Goal: Information Seeking & Learning: Learn about a topic

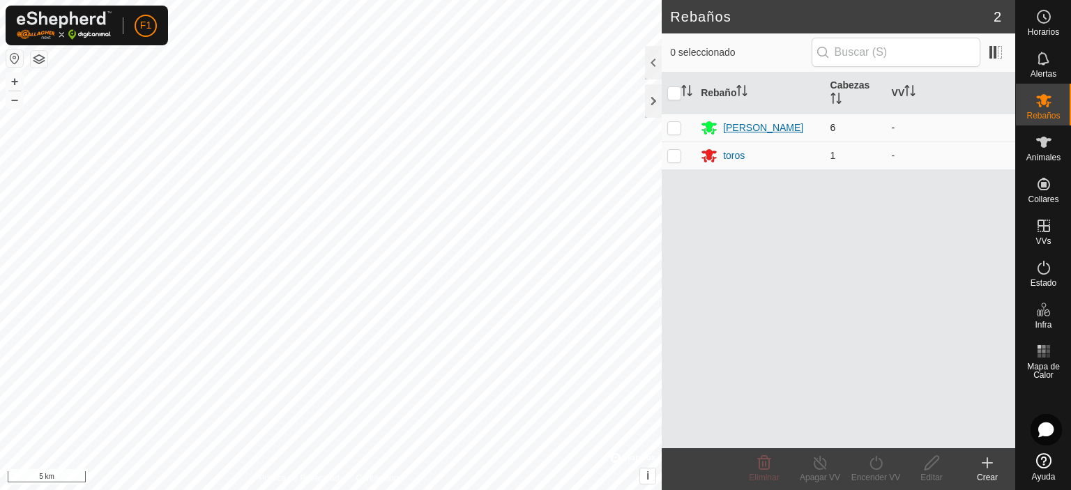
click at [738, 128] on div "[PERSON_NAME]" at bounding box center [763, 128] width 80 height 15
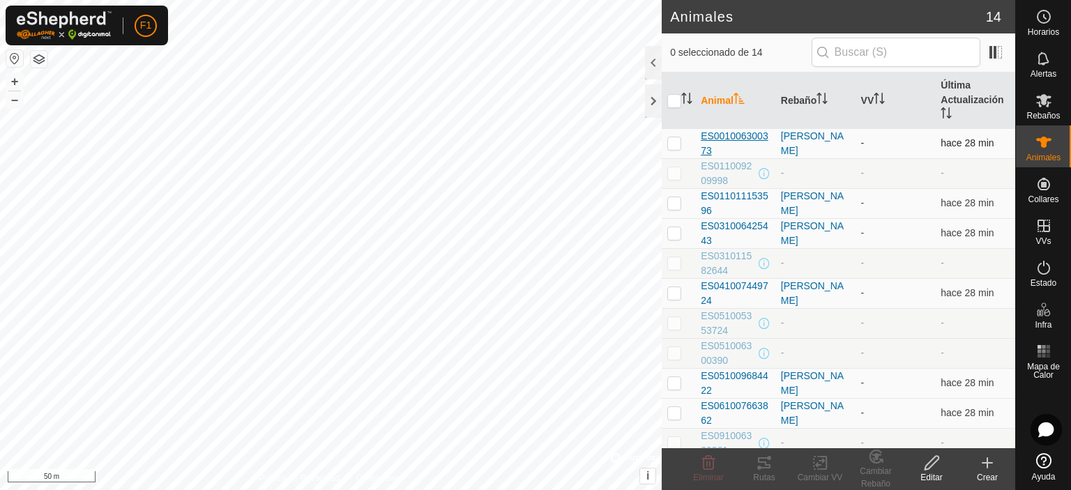
click at [753, 141] on span "ES001006300373" at bounding box center [735, 143] width 69 height 29
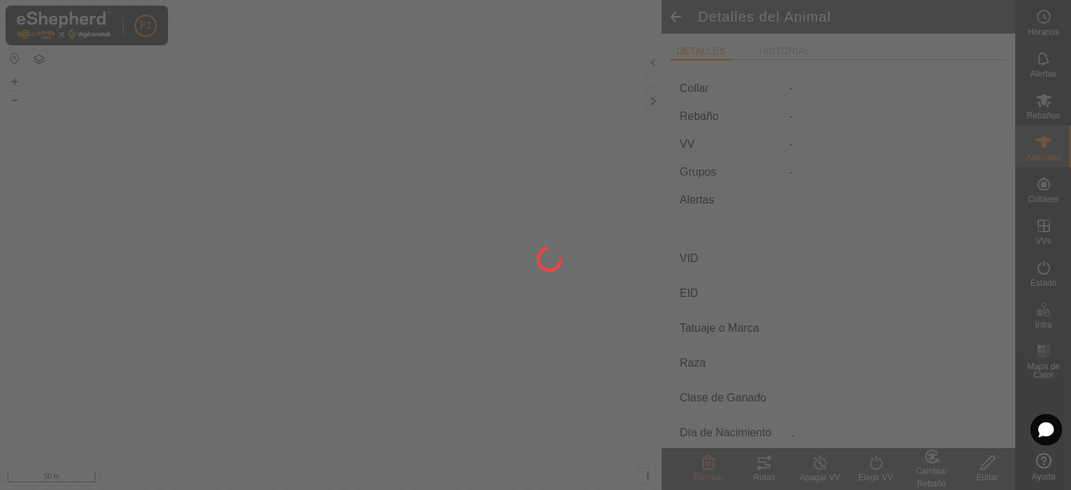
type input "ES001006300373"
type input "-"
type input "Cruzada"
type input "-"
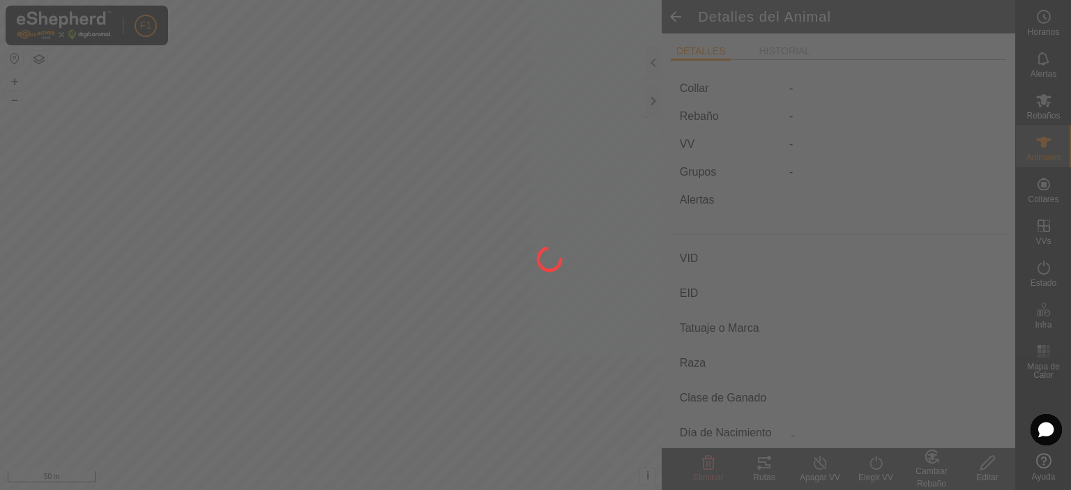
type input "02/2010"
type input "15 years 9 months"
type input "Preñada"
type input "500 kg"
type input "-"
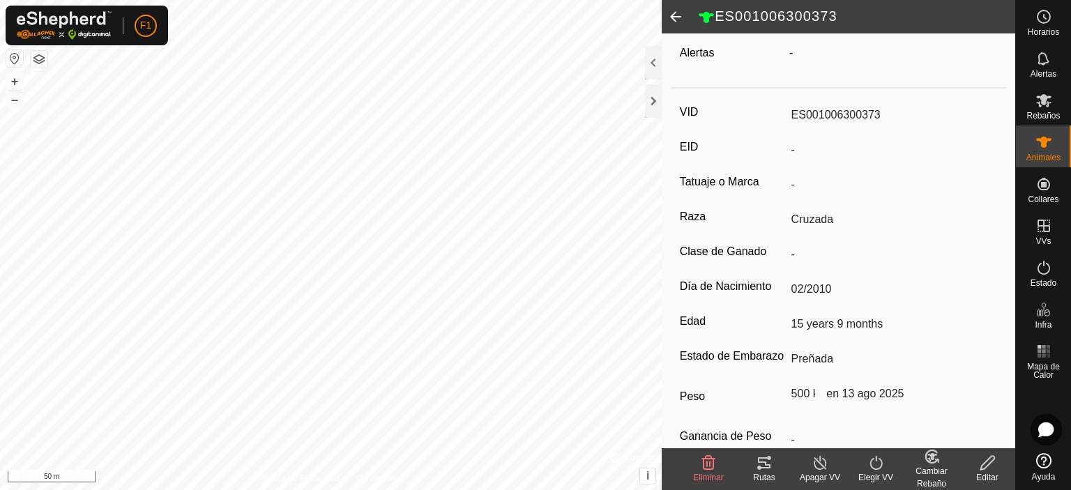
scroll to position [208, 0]
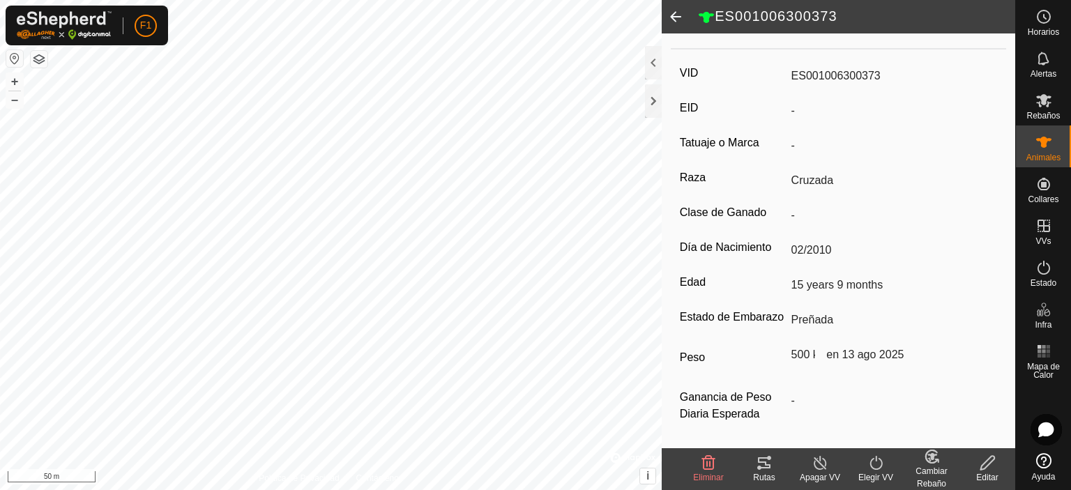
click at [676, 12] on span at bounding box center [676, 16] width 28 height 33
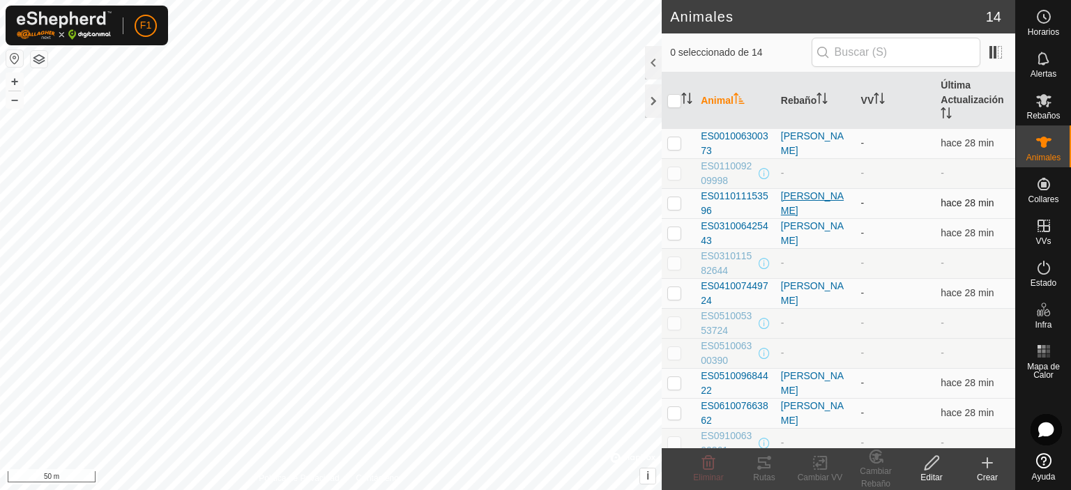
click at [789, 197] on div "[PERSON_NAME]" at bounding box center [815, 203] width 69 height 29
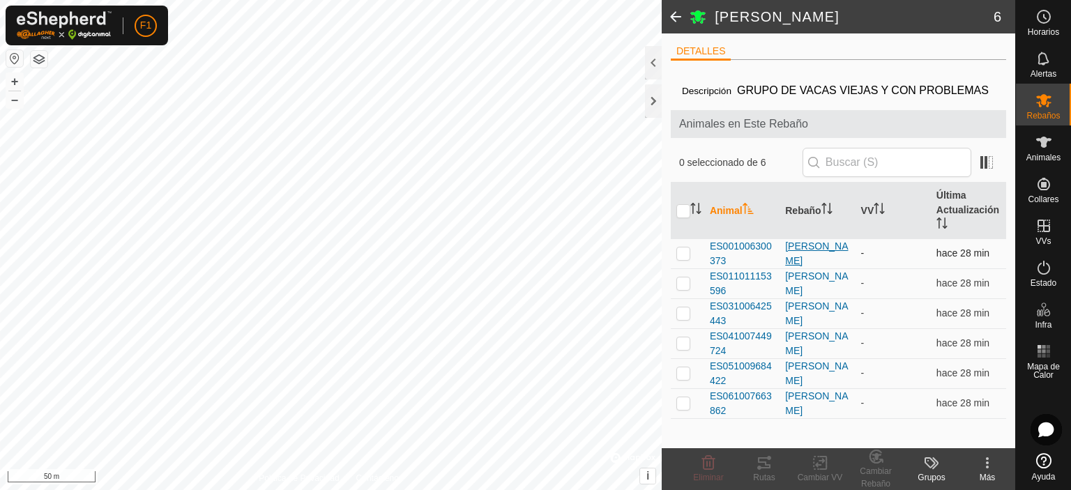
click at [797, 269] on div "[PERSON_NAME]" at bounding box center [817, 253] width 64 height 29
click at [734, 260] on span "ES001006300373" at bounding box center [742, 253] width 64 height 29
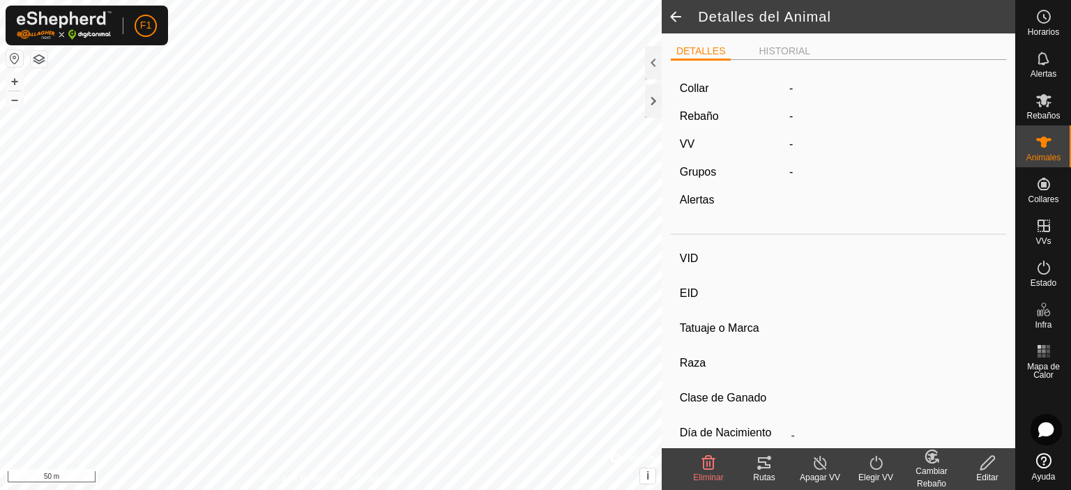
type input "ES001006300373"
type input "-"
type input "Cruzada"
type input "-"
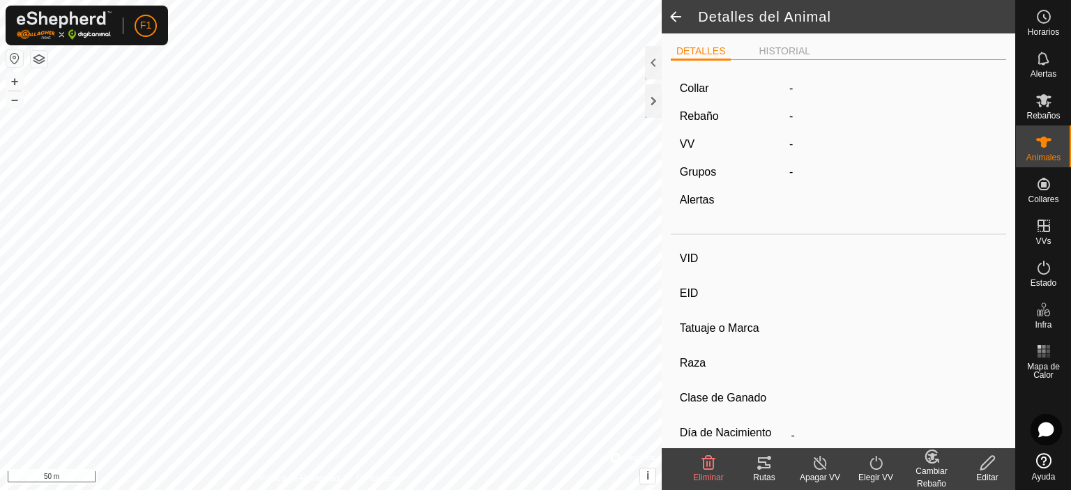
type input "02/2010"
type input "15 years 9 months"
type input "Preñada"
type input "500 kg"
type input "-"
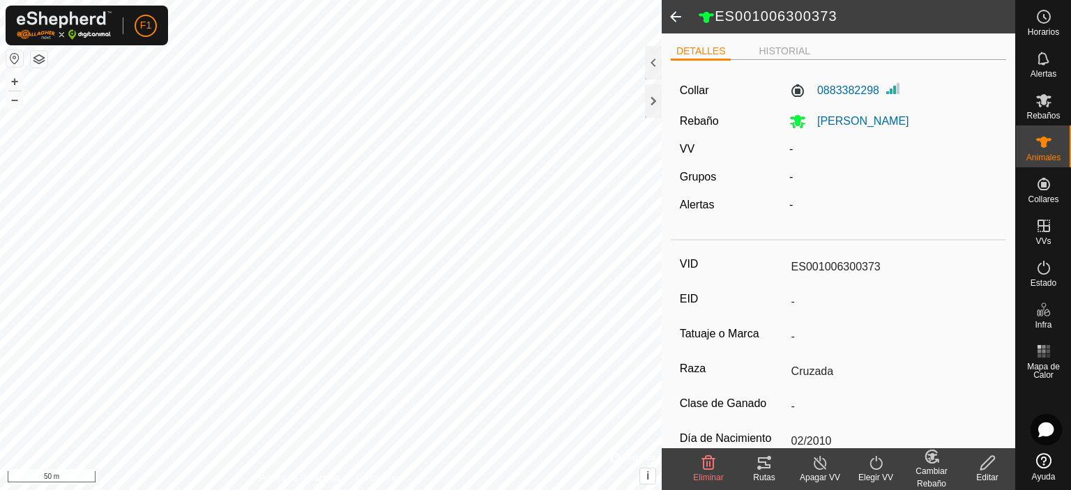
click at [673, 22] on span at bounding box center [676, 16] width 28 height 33
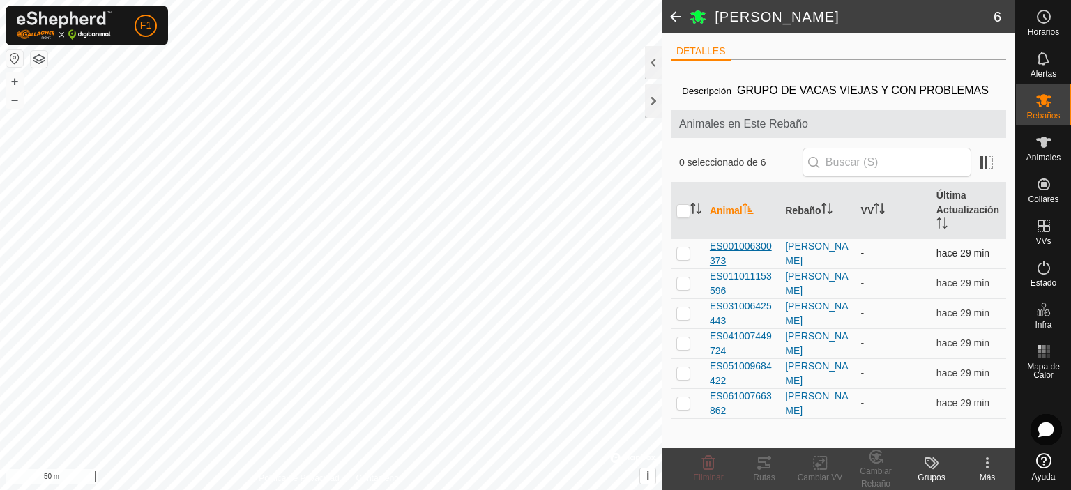
click at [739, 267] on span "ES001006300373" at bounding box center [742, 253] width 64 height 29
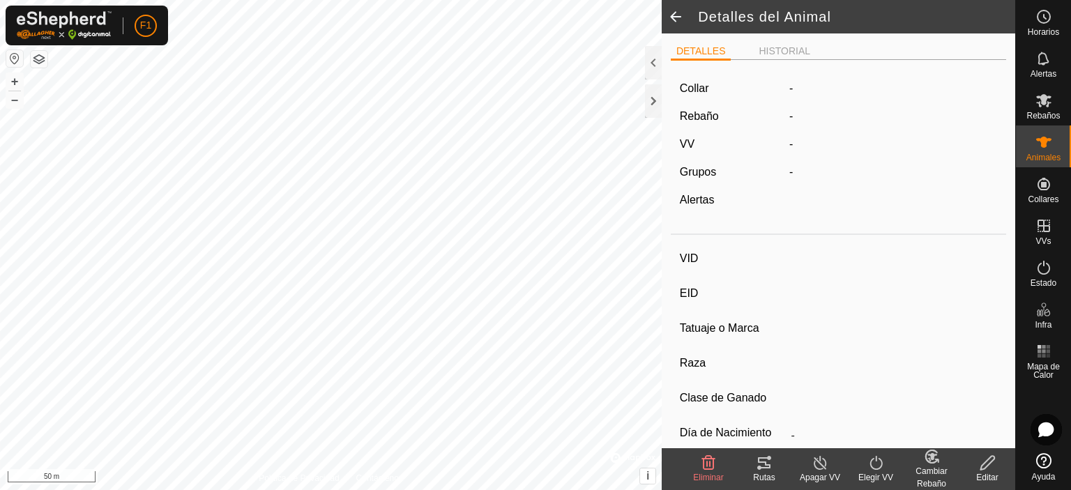
type input "ES001006300373"
type input "-"
type input "Cruzada"
type input "-"
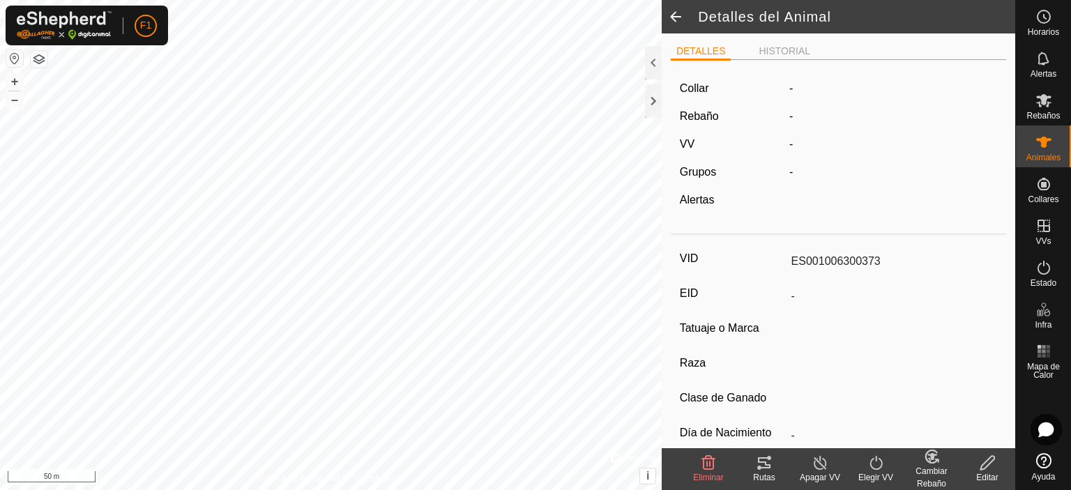
type input "02/2010"
type input "15 years 9 months"
type input "Preñada"
type input "500 kg"
type input "-"
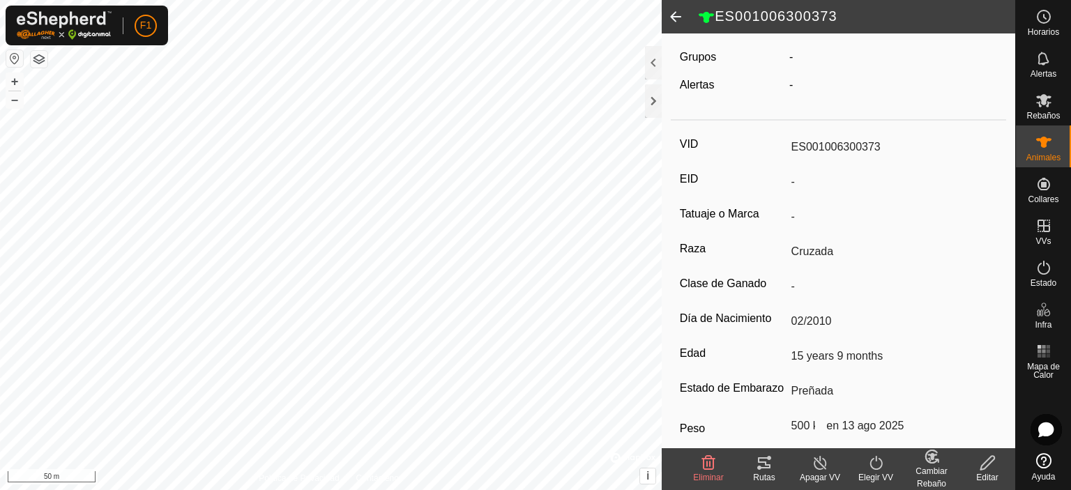
scroll to position [208, 0]
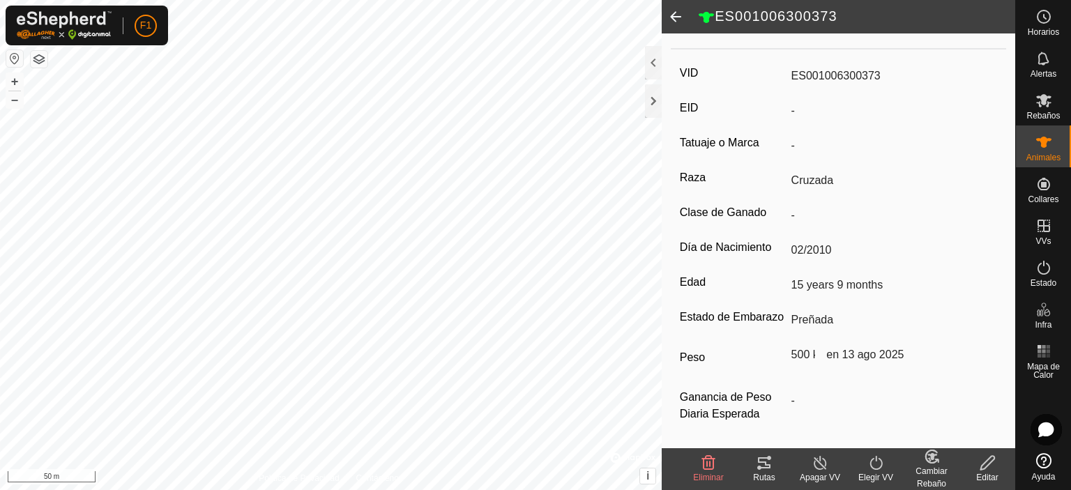
click at [672, 10] on span at bounding box center [676, 16] width 28 height 33
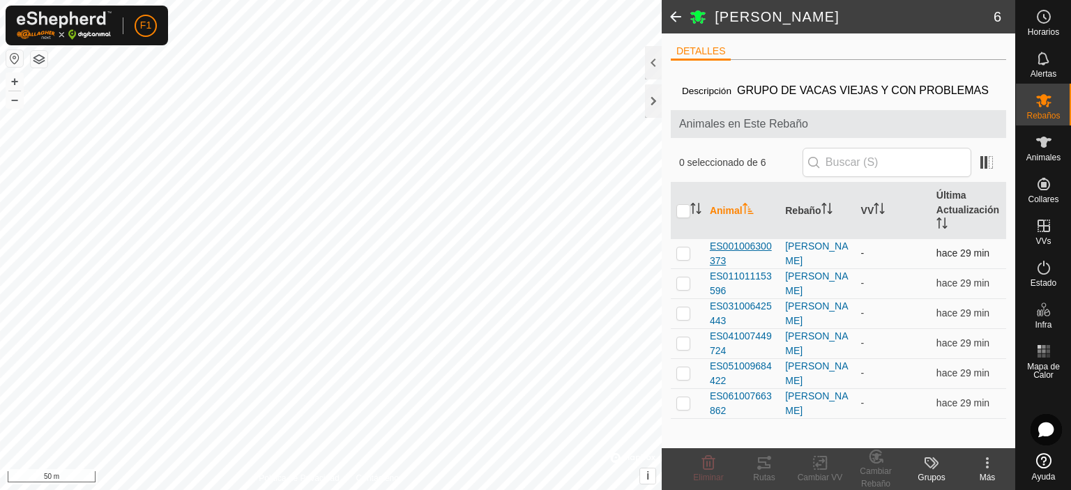
click at [743, 269] on span "ES001006300373" at bounding box center [742, 253] width 64 height 29
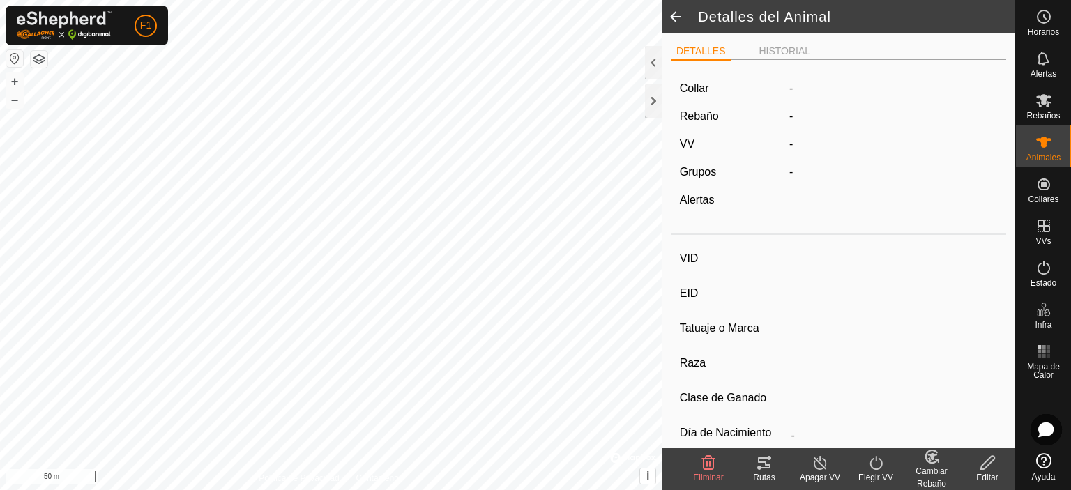
type input "ES001006300373"
type input "-"
type input "Cruzada"
type input "-"
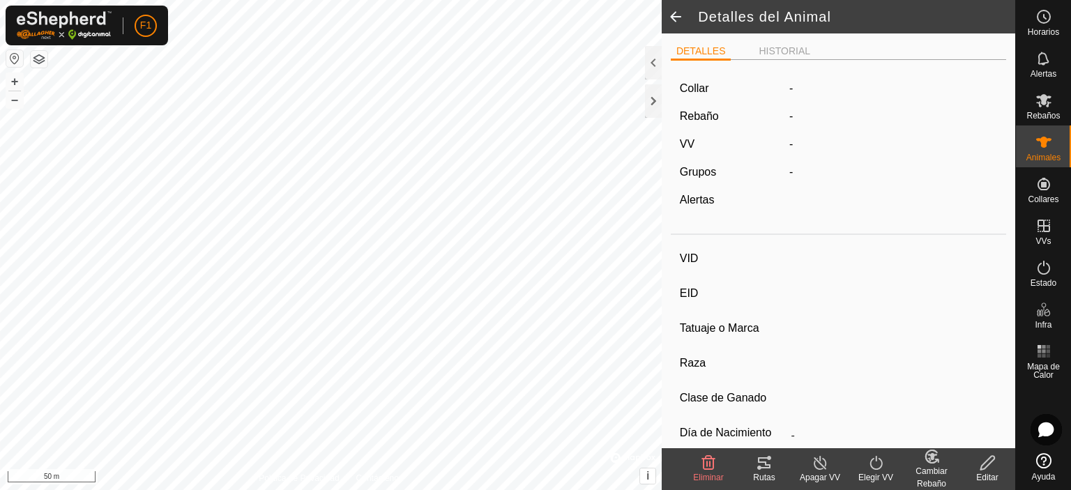
type input "02/2010"
type input "15 years 9 months"
type input "Preñada"
type input "500 kg"
type input "-"
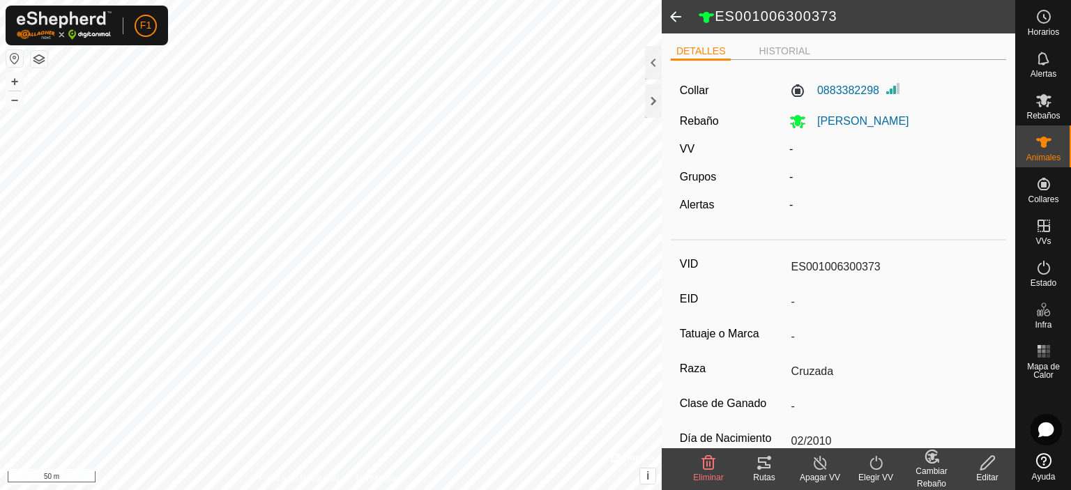
click at [677, 14] on span at bounding box center [676, 16] width 28 height 33
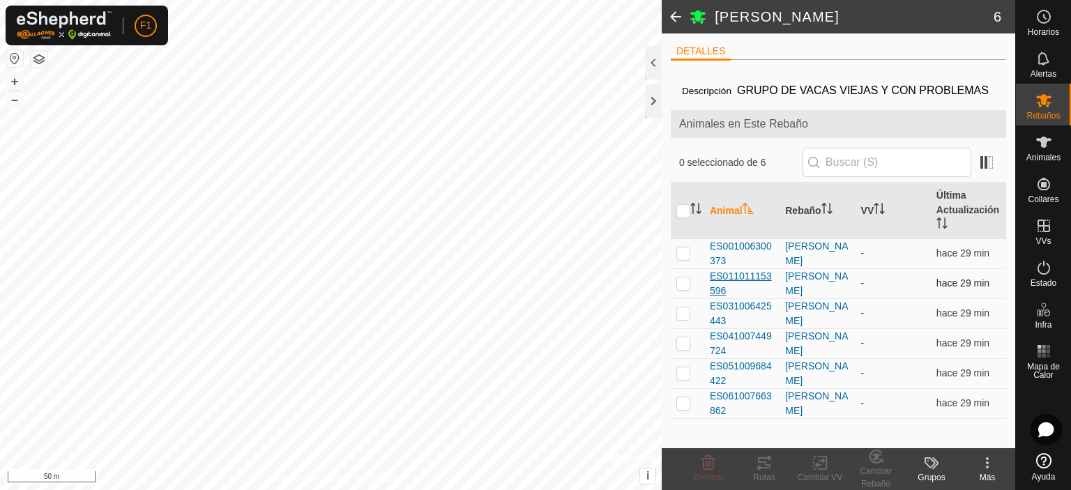
click at [754, 295] on span "ES011011153596" at bounding box center [742, 283] width 64 height 29
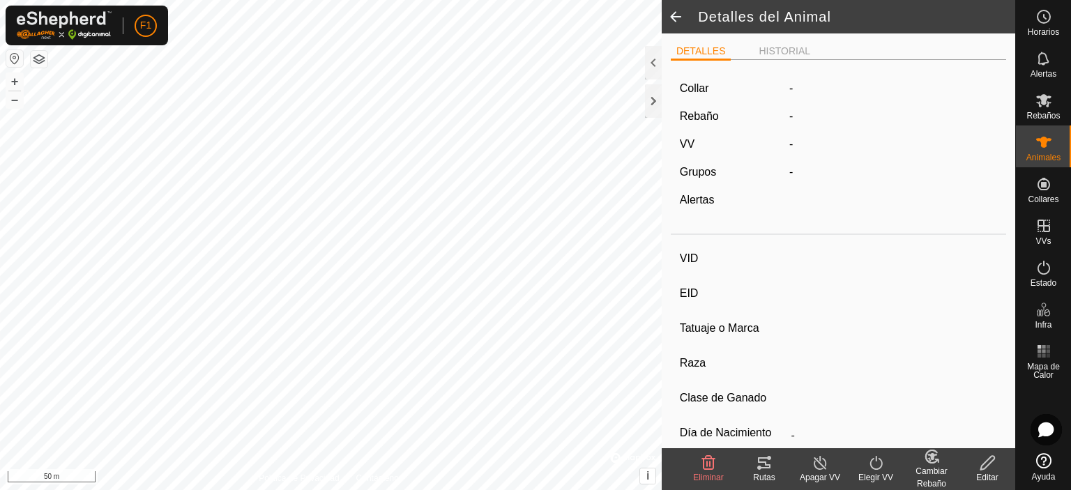
type input "ES011011153596"
type input "-"
type input "NOVILLA"
type input "-"
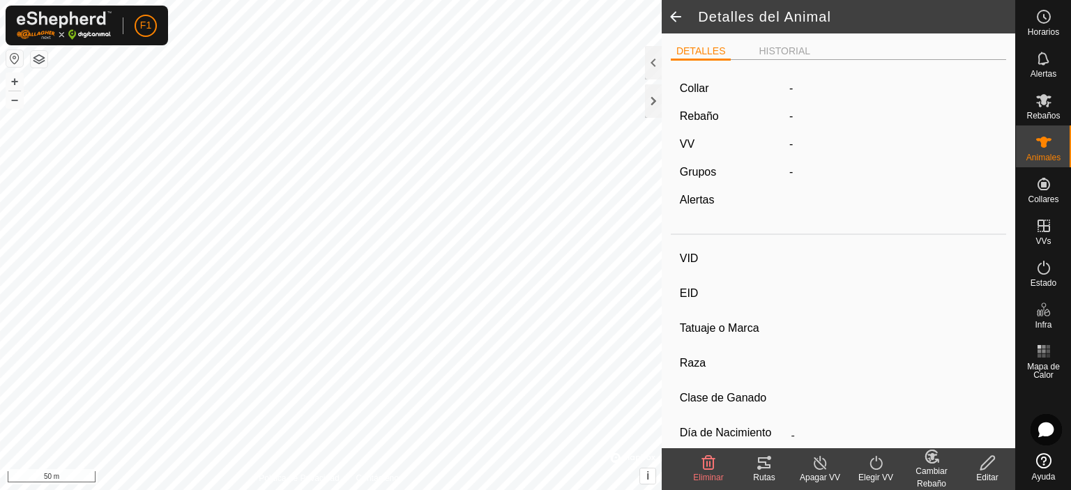
type input "09/2023"
type input "2 years"
type input "Preñada"
type input "0 kg"
type input "-"
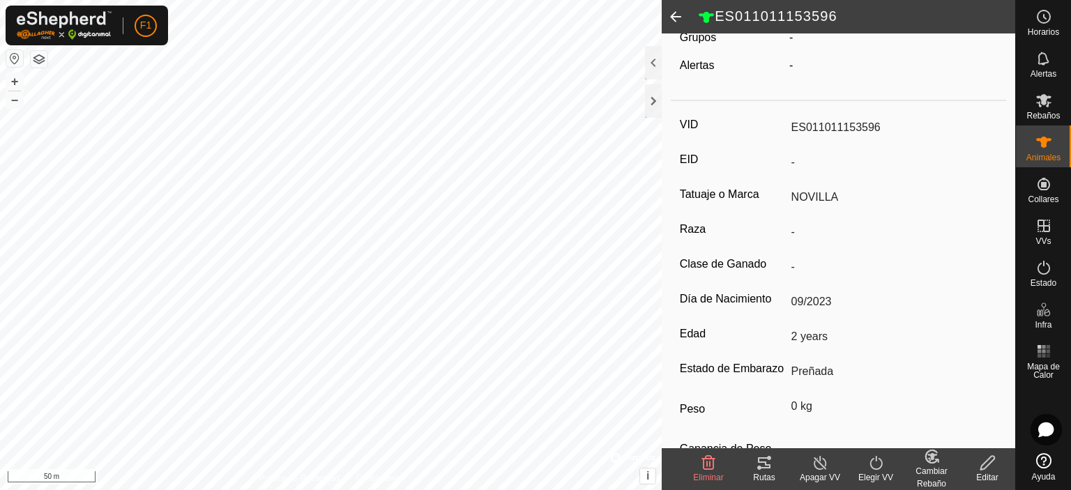
scroll to position [208, 0]
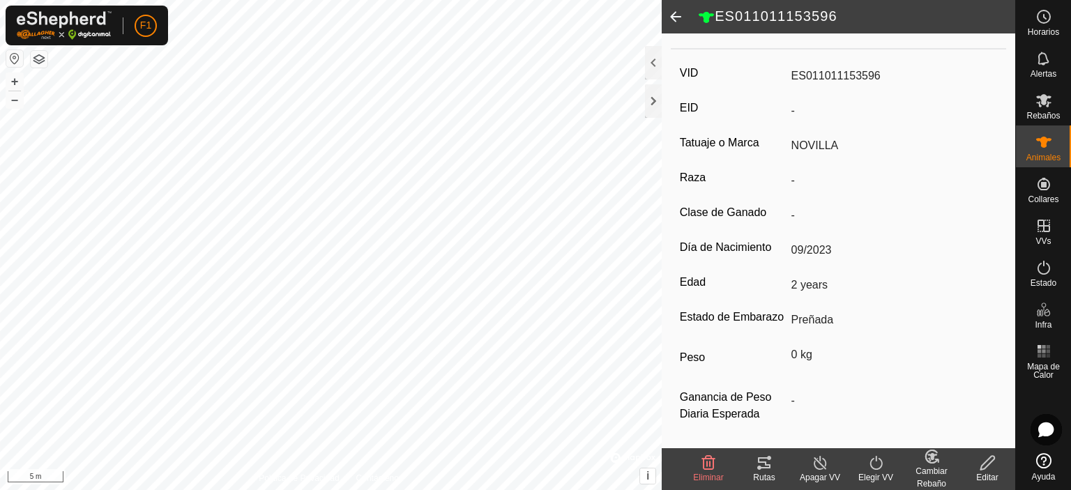
click at [491, 490] on html "F1 Horarios Alertas Rebaños Animales Collares VVs Estado Infra Mapa de Calor Ay…" at bounding box center [535, 245] width 1071 height 490
click at [682, 17] on span at bounding box center [676, 16] width 28 height 33
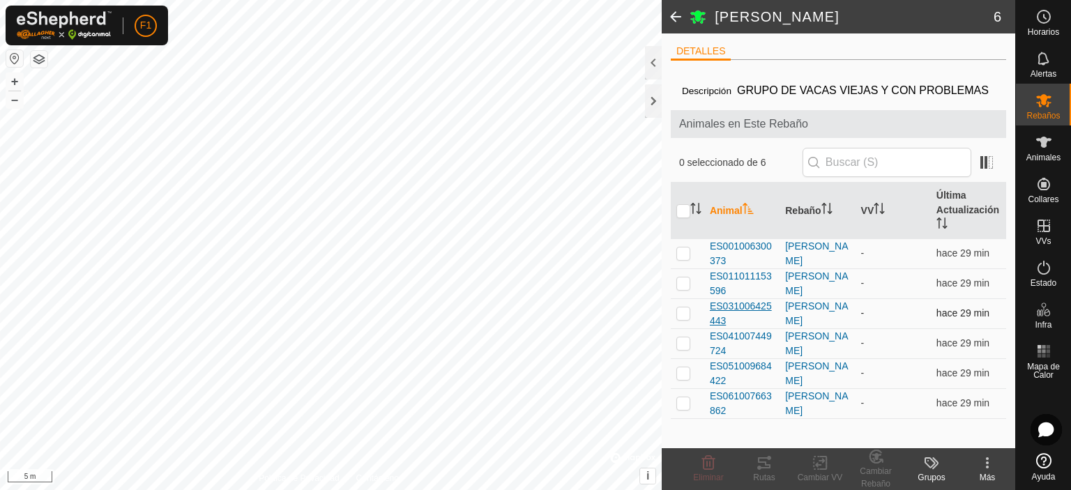
click at [730, 328] on span "ES031006425443" at bounding box center [742, 313] width 64 height 29
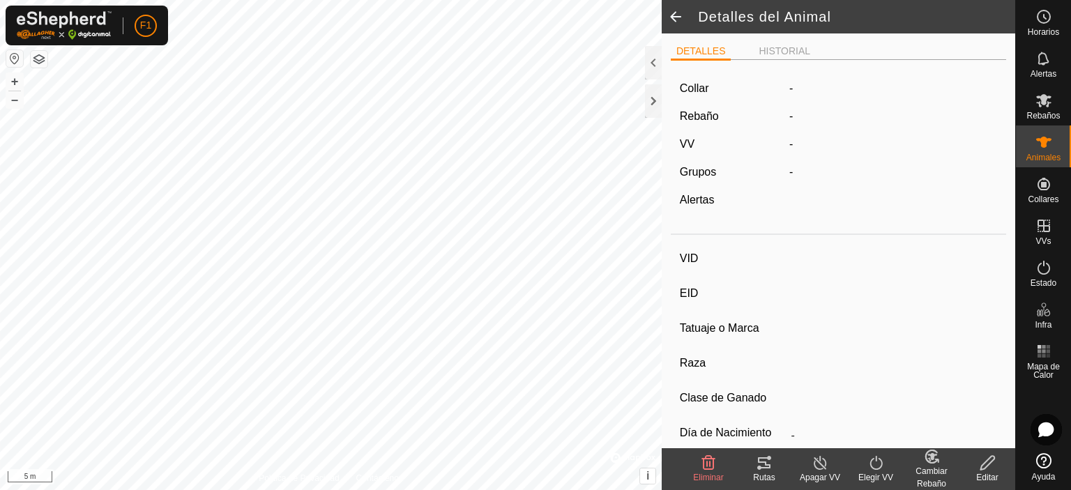
type input "ES031006425443"
type input "-"
type input "Cruzada"
type input "-"
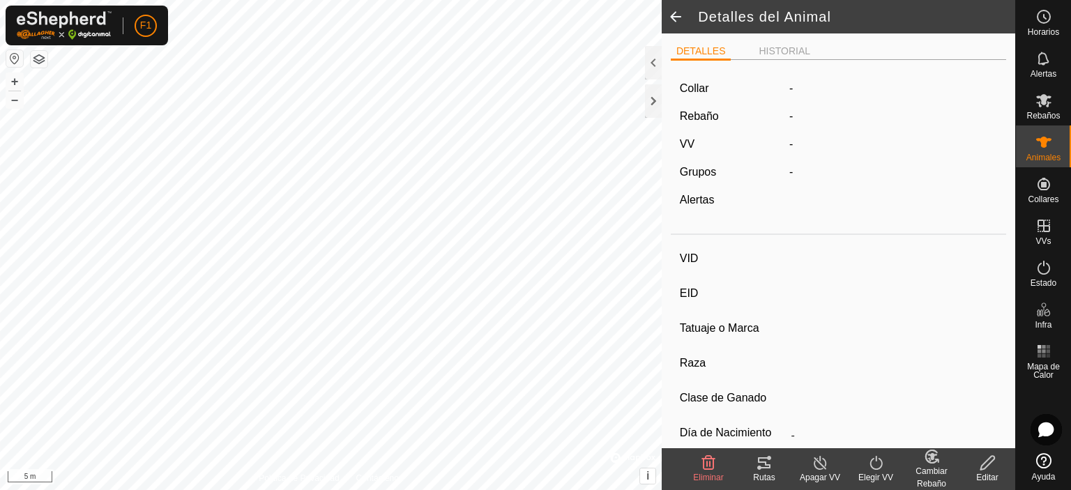
type input "03/2011"
type input "14 years 8 months"
type input "Preñada"
type input "0 kg"
type input "-"
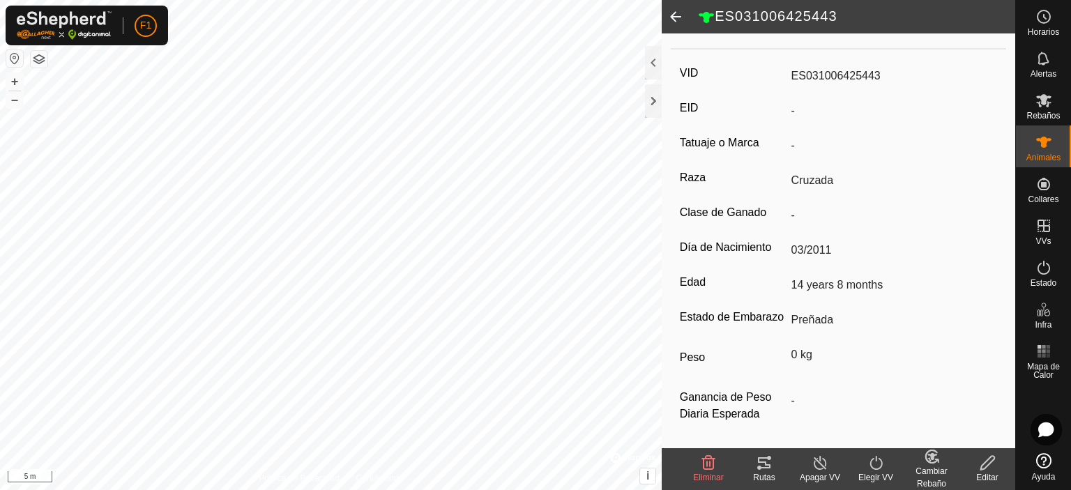
scroll to position [138, 0]
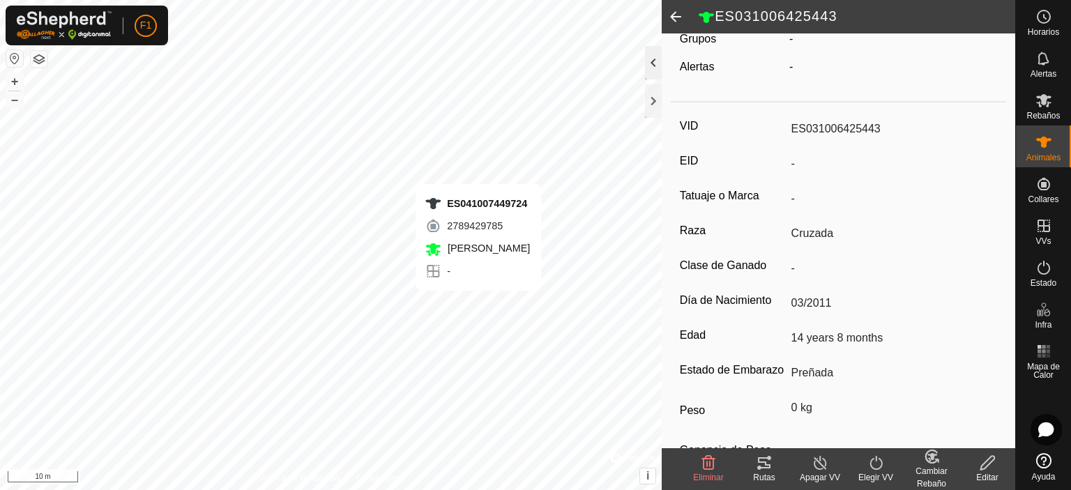
type input "-"
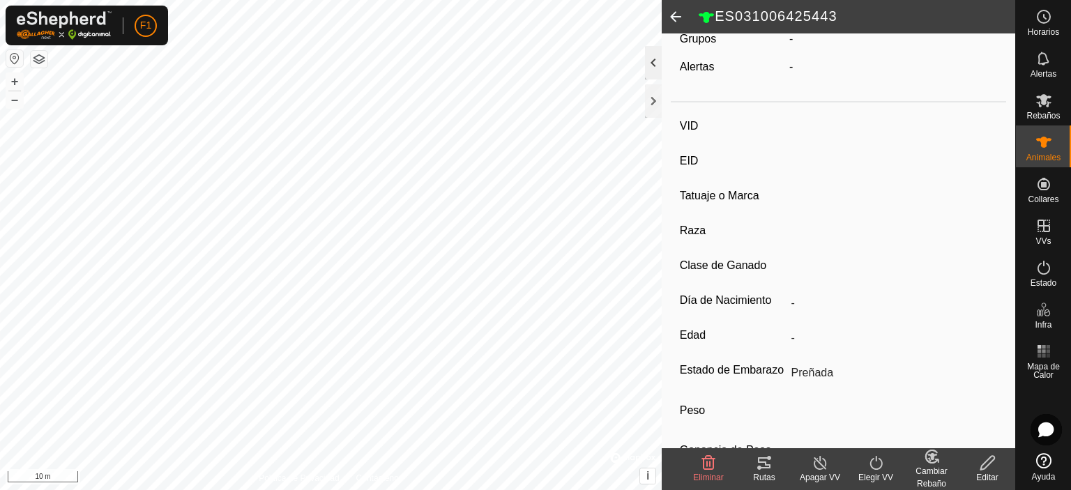
type input "ES041007449724"
type input "-"
type input "BLANCA"
type input "-"
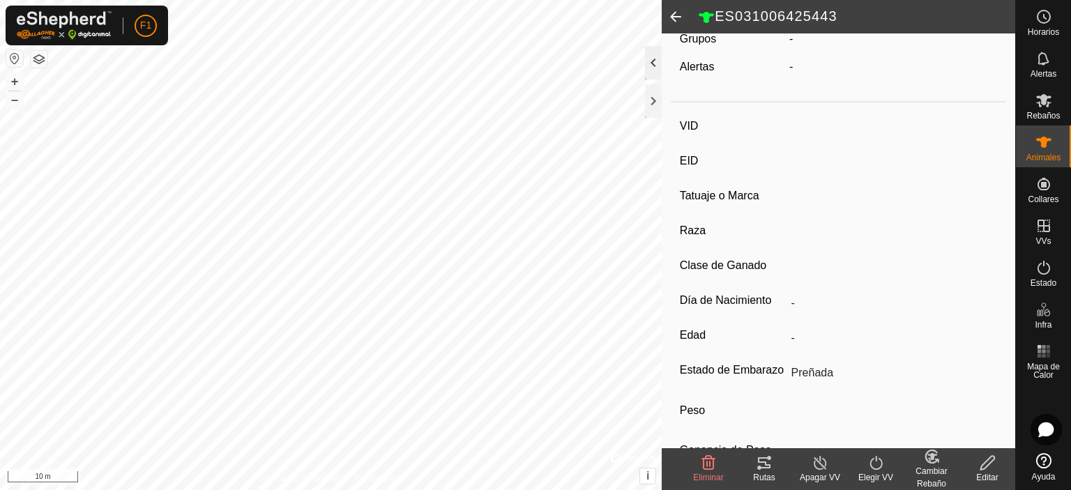
type input "03/2013"
type input "12 years 7 months"
type input "650 kg"
type input "-"
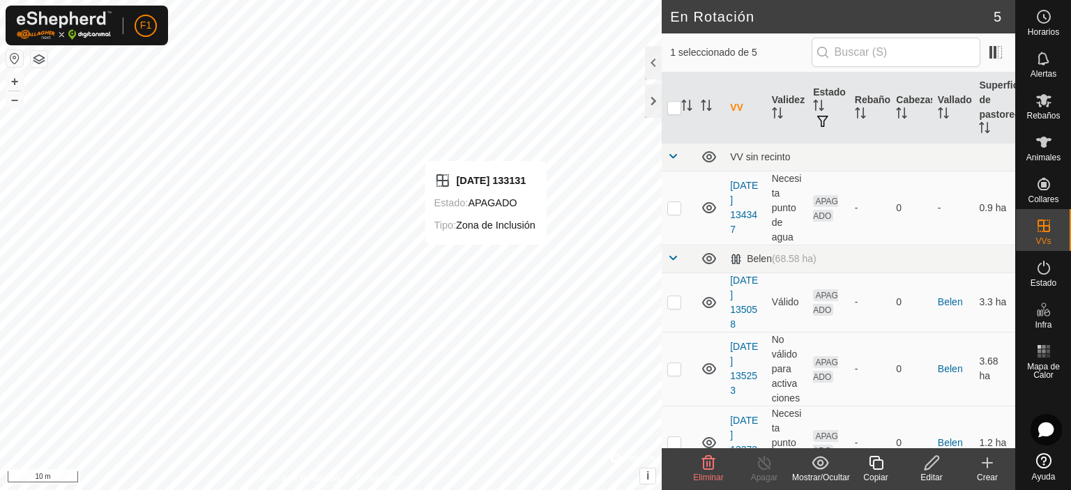
checkbox input "false"
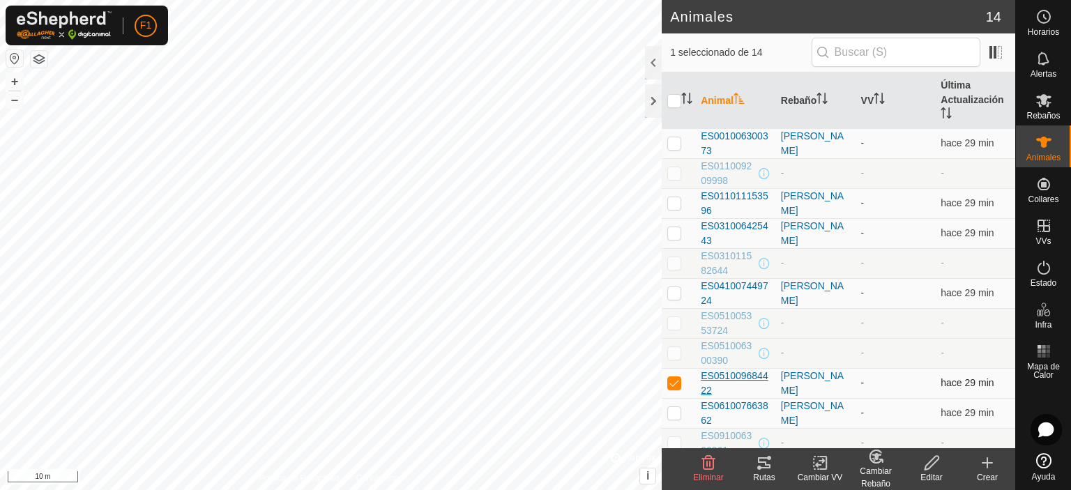
click at [741, 375] on span "ES051009684422" at bounding box center [735, 383] width 69 height 29
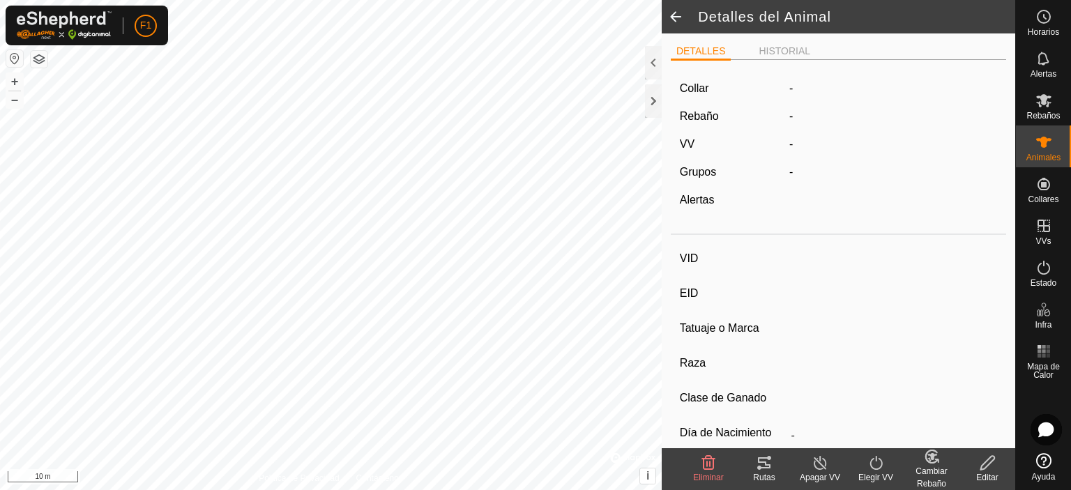
type input "ES051009684422"
type input "-"
type input "Cruzada"
type input "-"
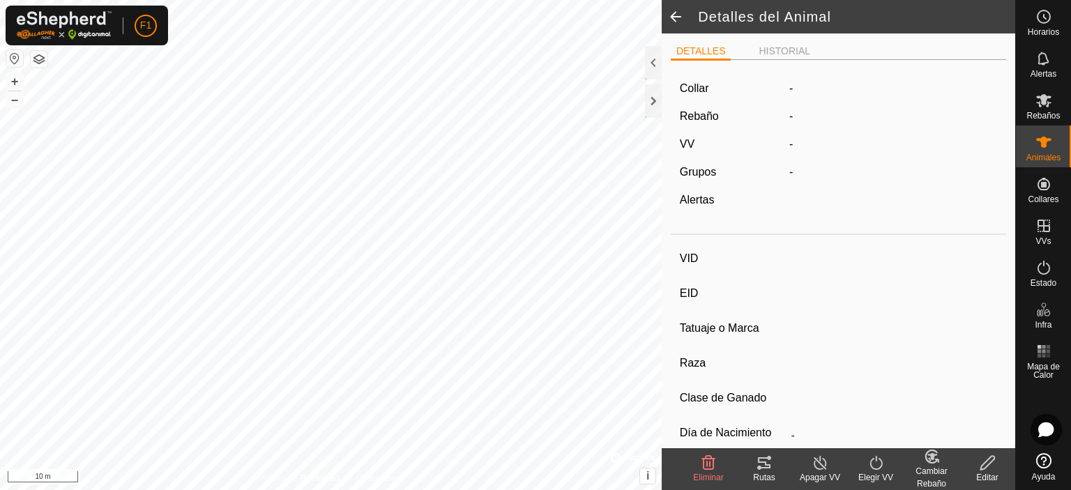
type input "04/2020"
type input "5 years 5 months"
type input "Preñada"
type input "550 kg"
type input "-"
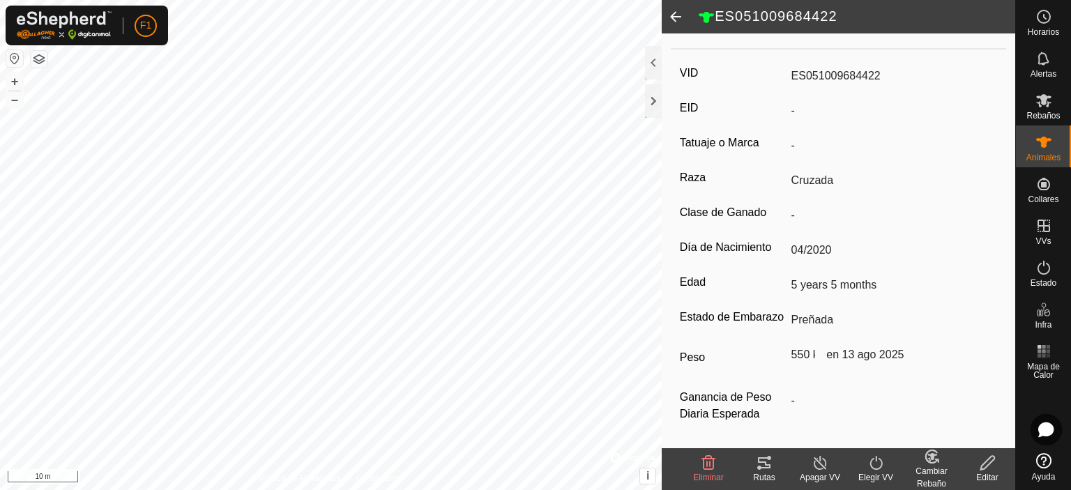
scroll to position [208, 0]
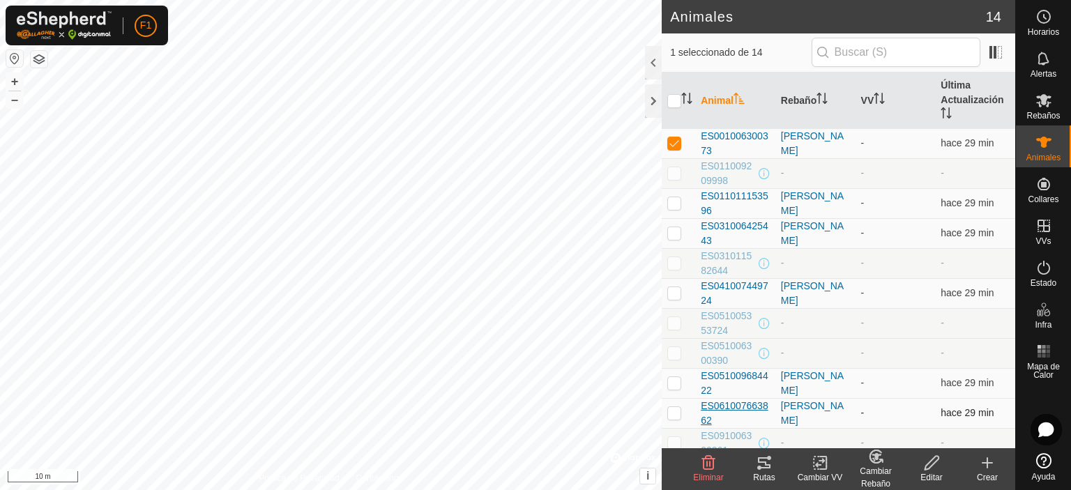
scroll to position [98, 0]
click at [1057, 33] on span "Horarios" at bounding box center [1043, 32] width 31 height 8
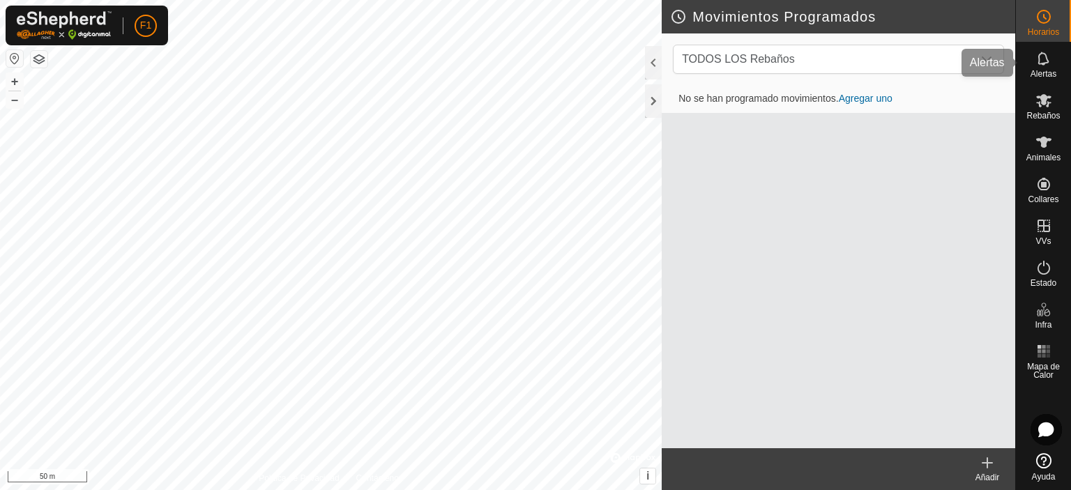
click at [1052, 75] on span "Alertas" at bounding box center [1044, 74] width 26 height 8
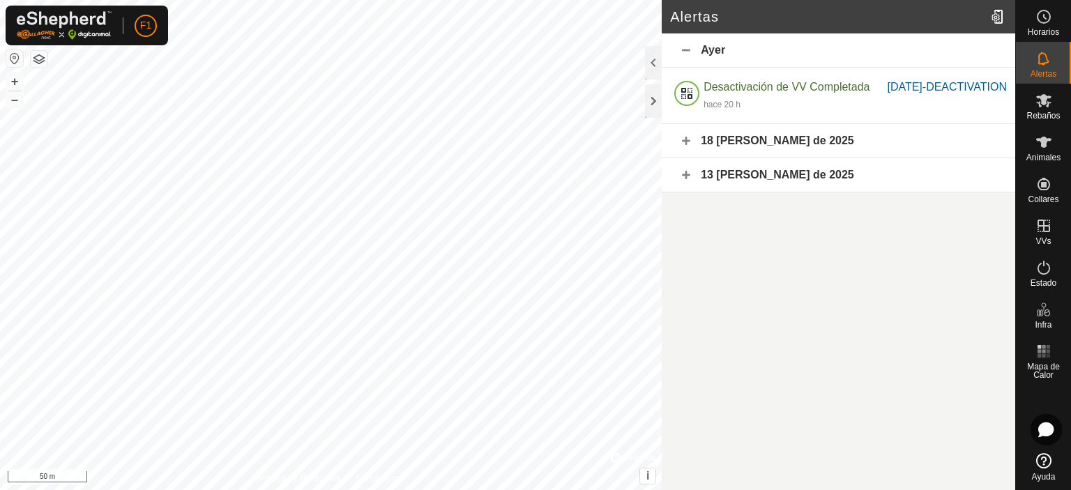
click at [678, 158] on div "18 [PERSON_NAME] de 2025" at bounding box center [839, 141] width 354 height 34
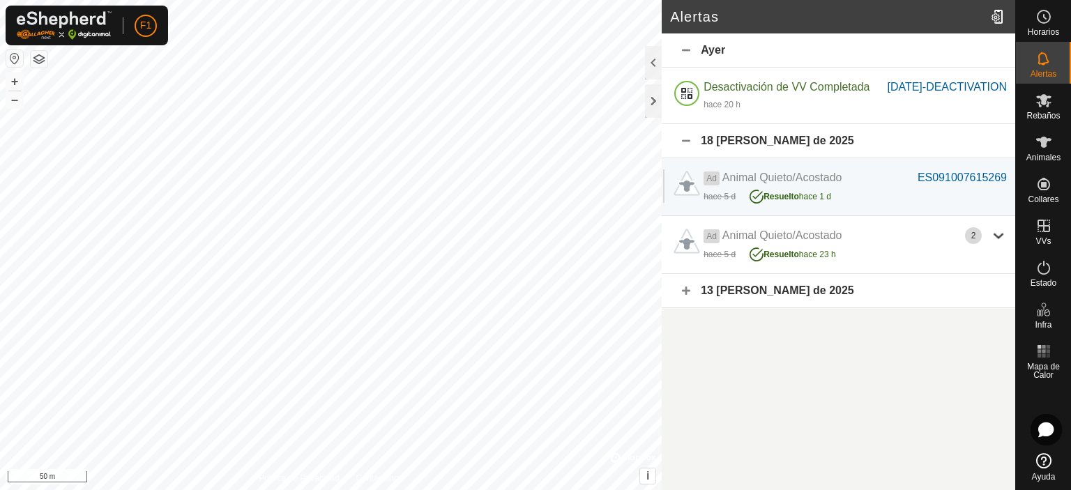
click at [686, 308] on div "13 [PERSON_NAME] de 2025" at bounding box center [839, 291] width 354 height 34
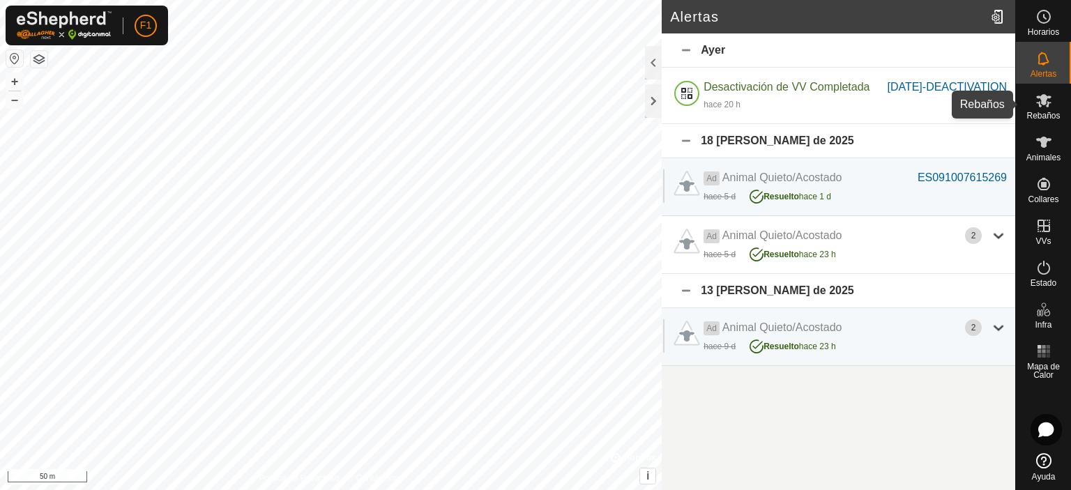
click at [1048, 100] on icon at bounding box center [1044, 100] width 17 height 17
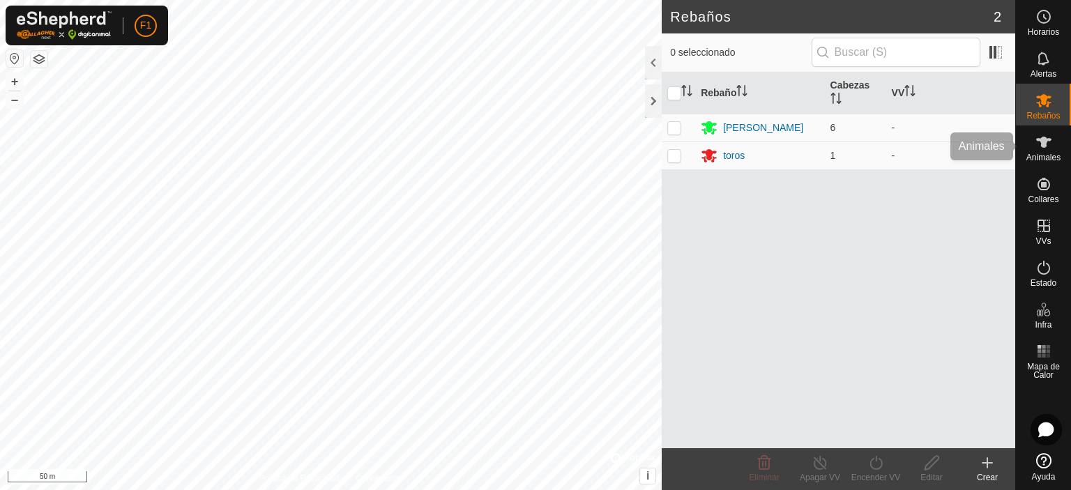
click at [1048, 153] on span "Animales" at bounding box center [1044, 157] width 34 height 8
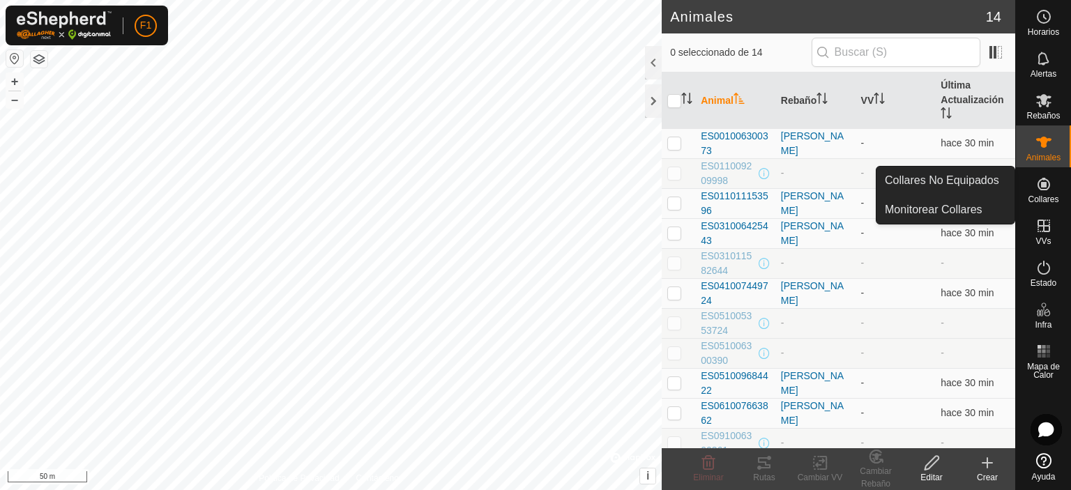
click at [1052, 186] on icon at bounding box center [1044, 184] width 17 height 17
click at [1037, 192] on icon at bounding box center [1044, 184] width 17 height 17
click at [971, 211] on link "Monitorear Collares" at bounding box center [946, 210] width 138 height 28
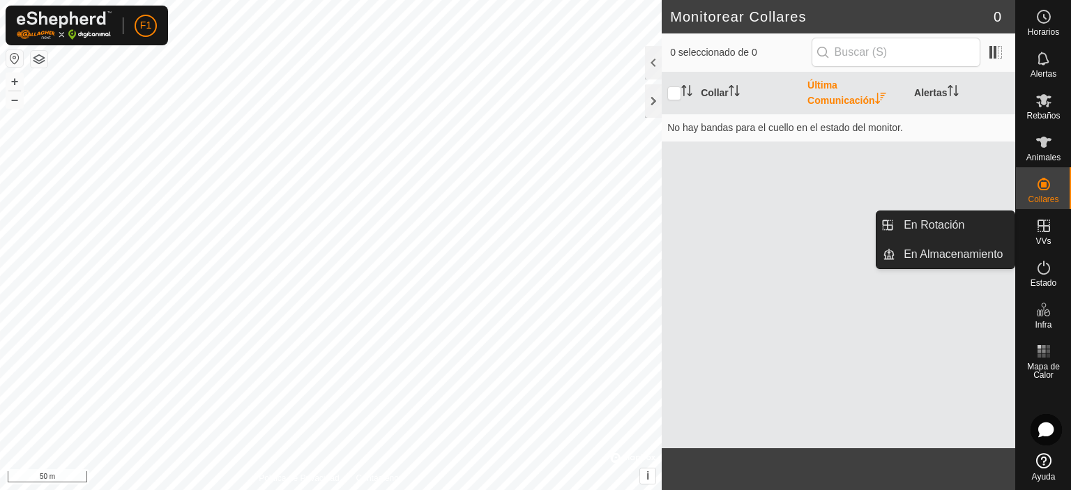
drag, startPoint x: 1041, startPoint y: 231, endPoint x: 1024, endPoint y: 367, distance: 136.9
click at [1038, 233] on icon at bounding box center [1044, 226] width 17 height 17
click at [1045, 230] on icon at bounding box center [1044, 226] width 17 height 17
click at [1043, 230] on icon at bounding box center [1044, 226] width 17 height 17
click at [974, 219] on link "En Rotación" at bounding box center [954, 225] width 119 height 28
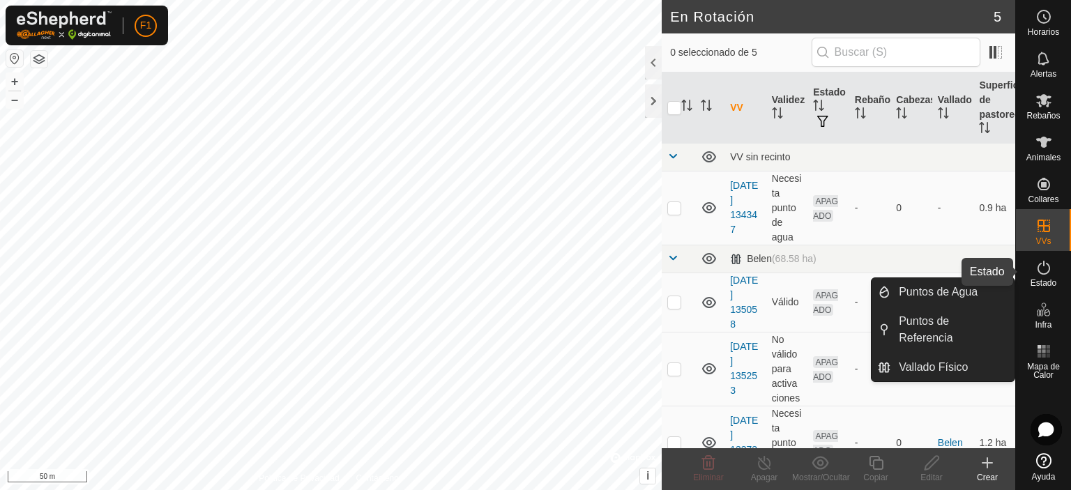
click at [1051, 271] on es-activation-svg-icon at bounding box center [1043, 268] width 25 height 22
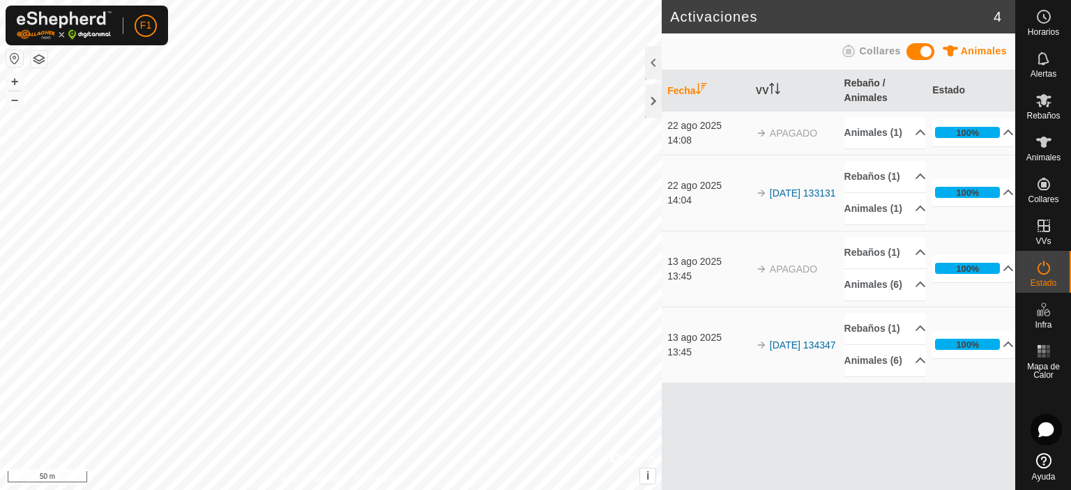
click at [810, 275] on span "APAGADO" at bounding box center [793, 269] width 47 height 11
